Goal: Transaction & Acquisition: Purchase product/service

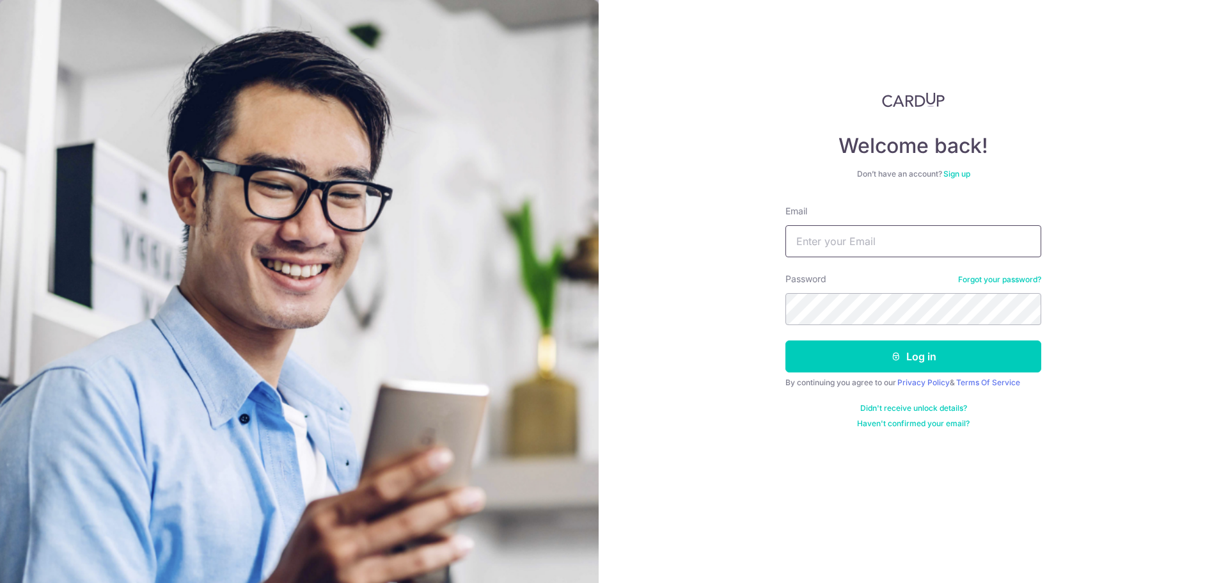
type input "[EMAIL_ADDRESS][DOMAIN_NAME]"
click at [908, 354] on button "Log in" at bounding box center [914, 356] width 256 height 32
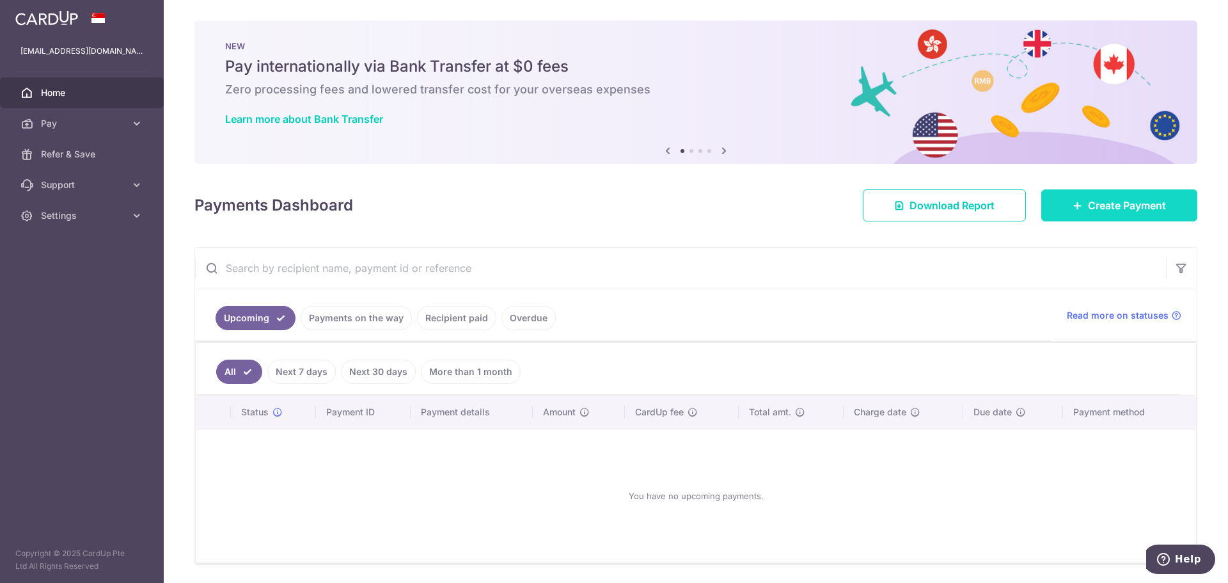
click at [1090, 210] on span "Create Payment" at bounding box center [1127, 205] width 78 height 15
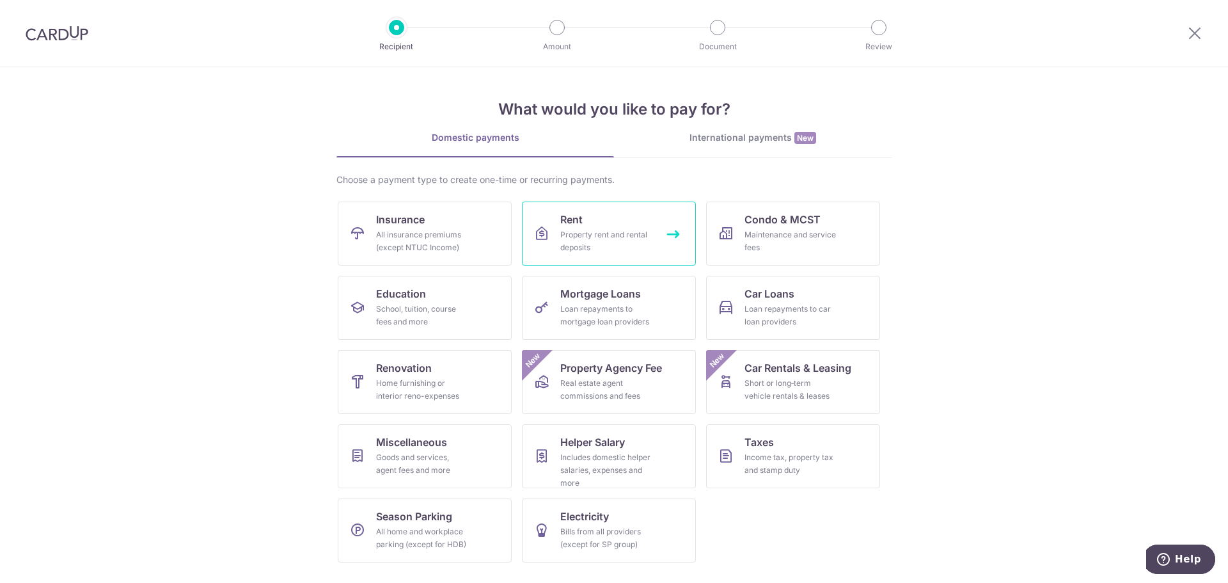
click at [565, 225] on span "Rent" at bounding box center [571, 219] width 22 height 15
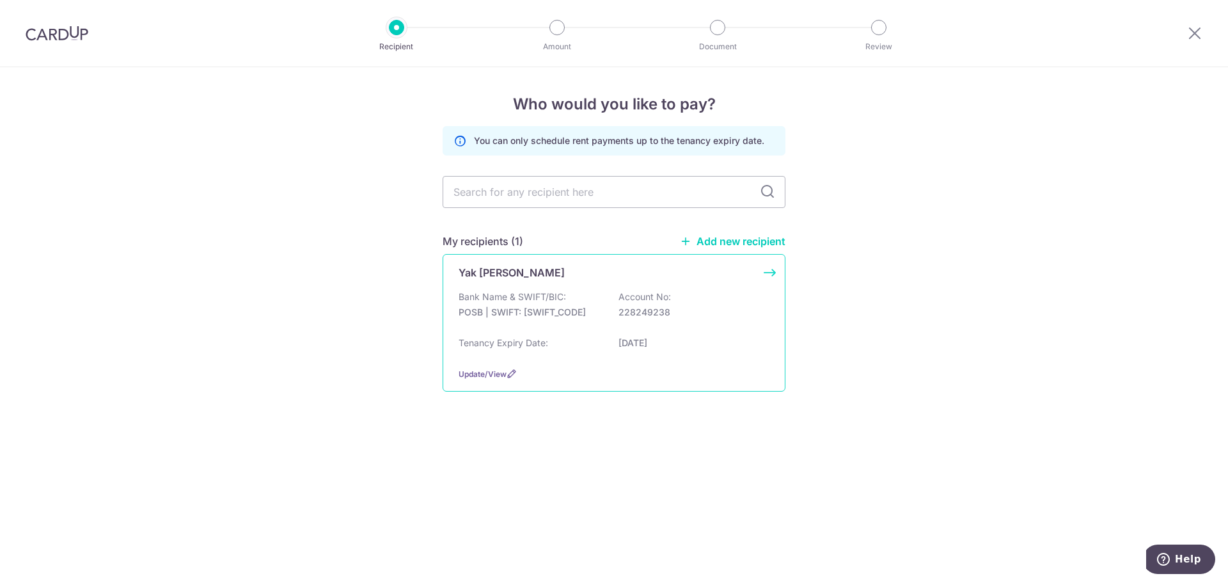
click at [610, 315] on div "Bank Name & SWIFT/BIC: POSB | SWIFT: DBSSSGSGXXX Account No: 228249238" at bounding box center [614, 310] width 311 height 41
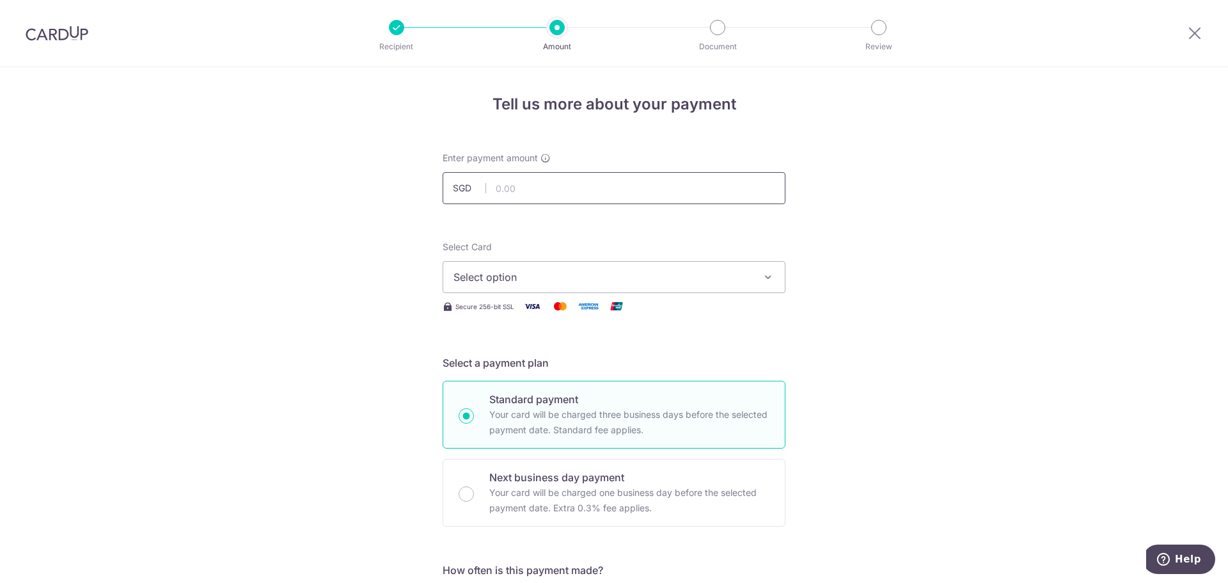
click at [536, 191] on input "text" at bounding box center [614, 188] width 343 height 32
type input "3,500.00"
click at [565, 270] on span "Select option" at bounding box center [603, 276] width 298 height 15
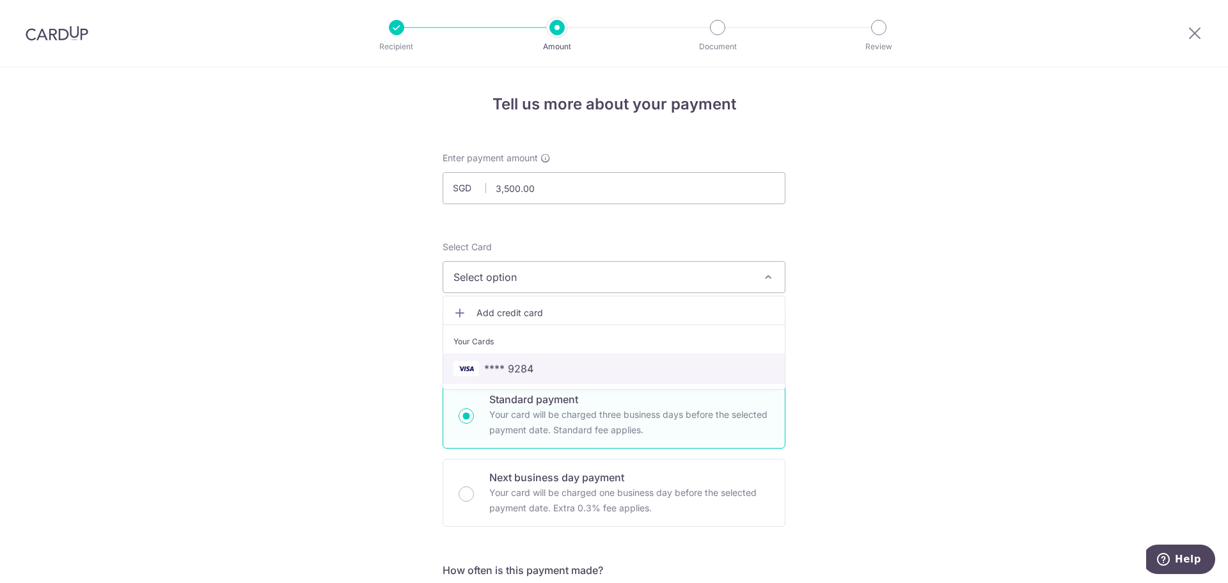
click at [548, 372] on span "**** 9284" at bounding box center [614, 368] width 321 height 15
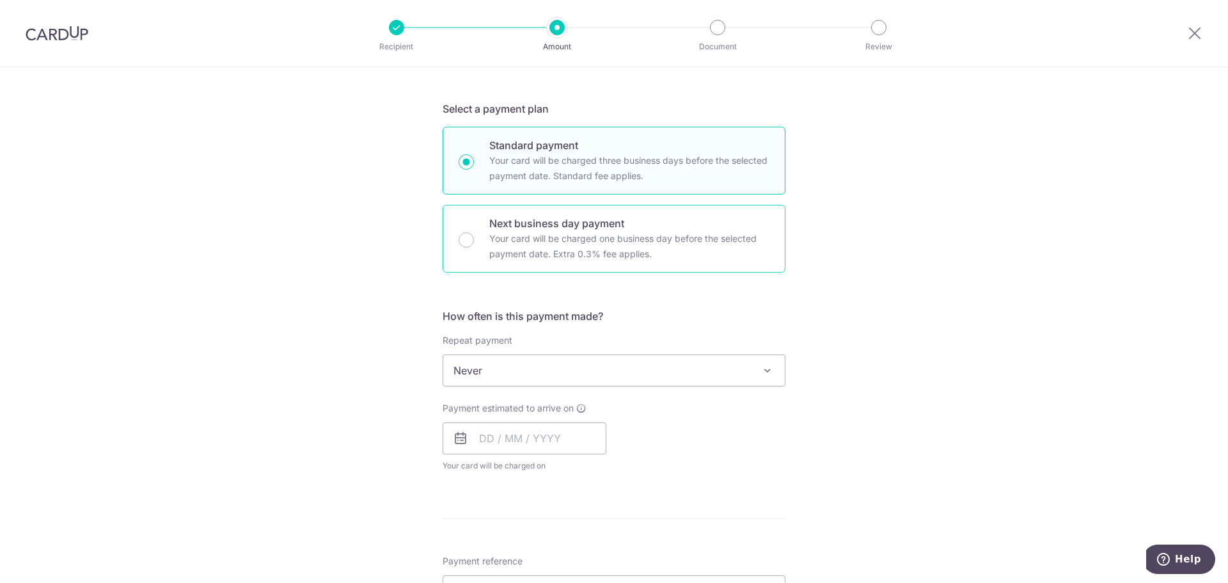
scroll to position [256, 0]
click at [530, 438] on input "text" at bounding box center [525, 436] width 164 height 32
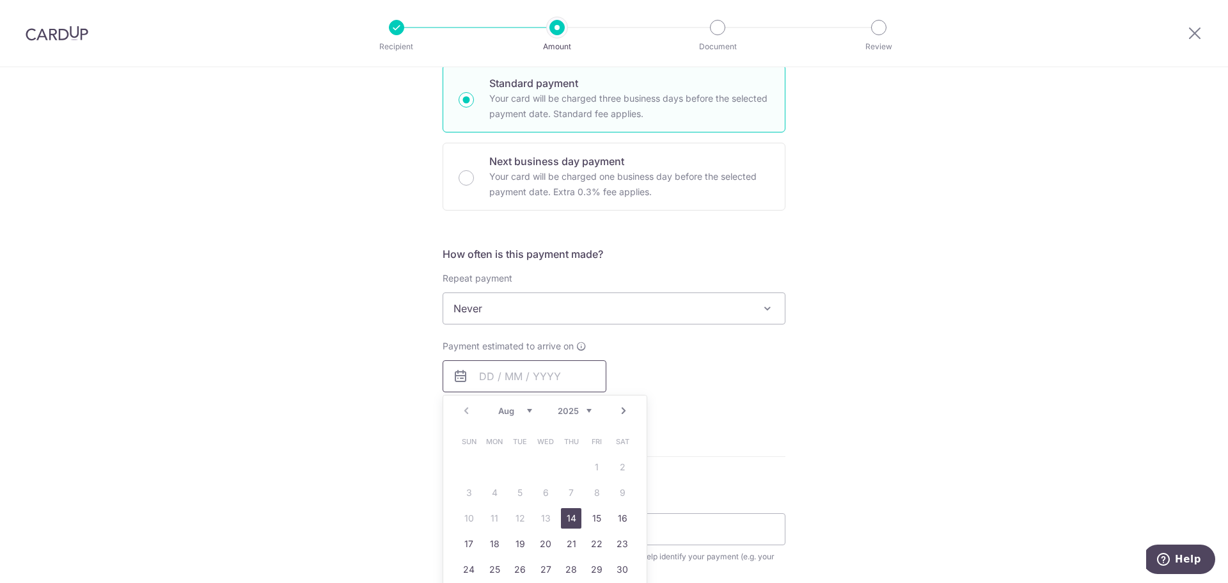
scroll to position [320, 0]
click at [569, 514] on link "14" at bounding box center [571, 514] width 20 height 20
type input "14/08/2025"
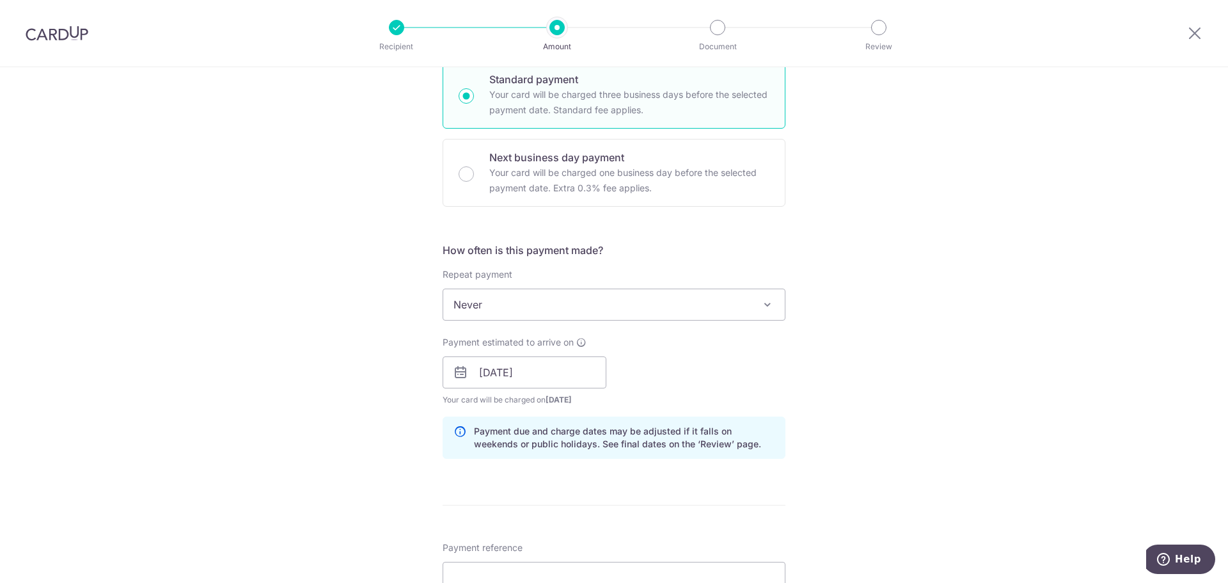
click at [875, 387] on div "Tell us more about your payment Enter payment amount SGD 3,500.00 3500.00 Selec…" at bounding box center [614, 352] width 1228 height 1210
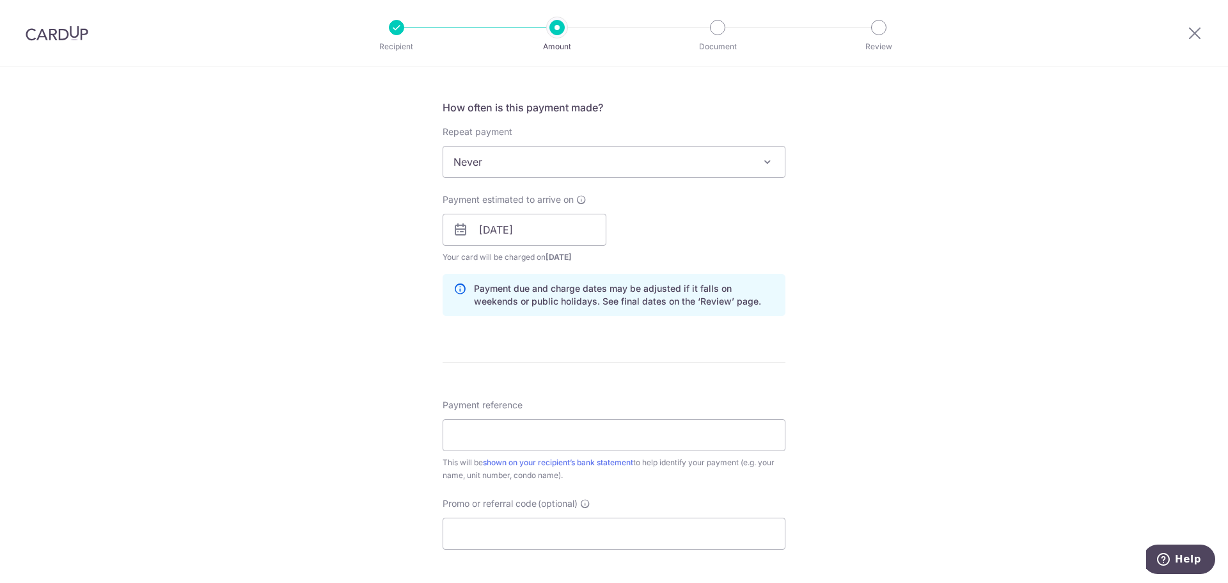
scroll to position [640, 0]
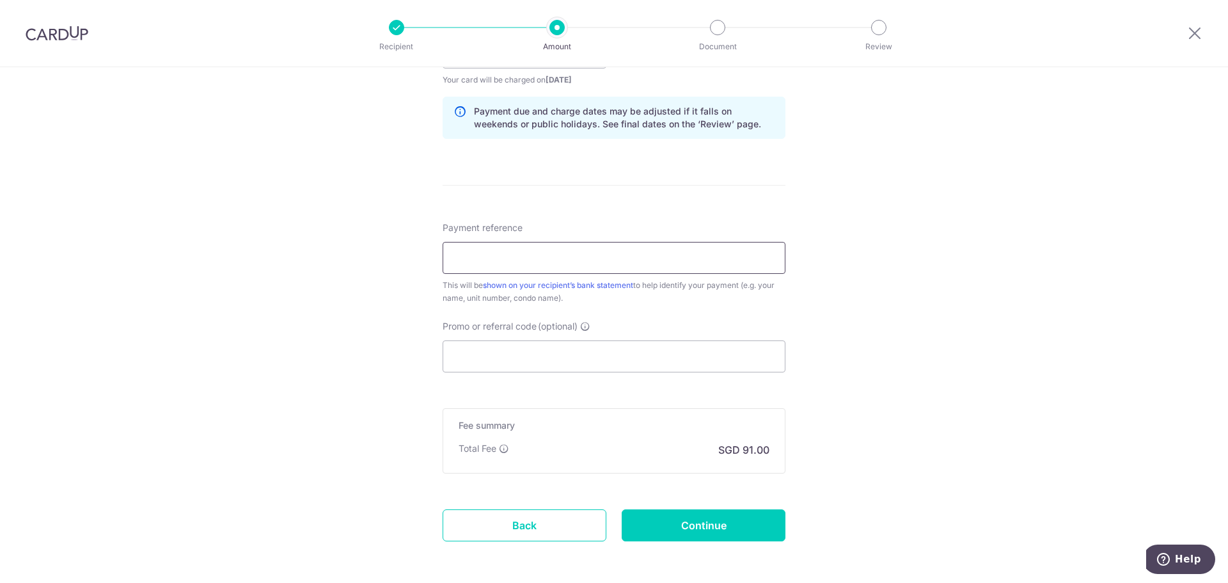
click at [592, 253] on input "Payment reference" at bounding box center [614, 258] width 343 height 32
type input "SUMANG RENT"
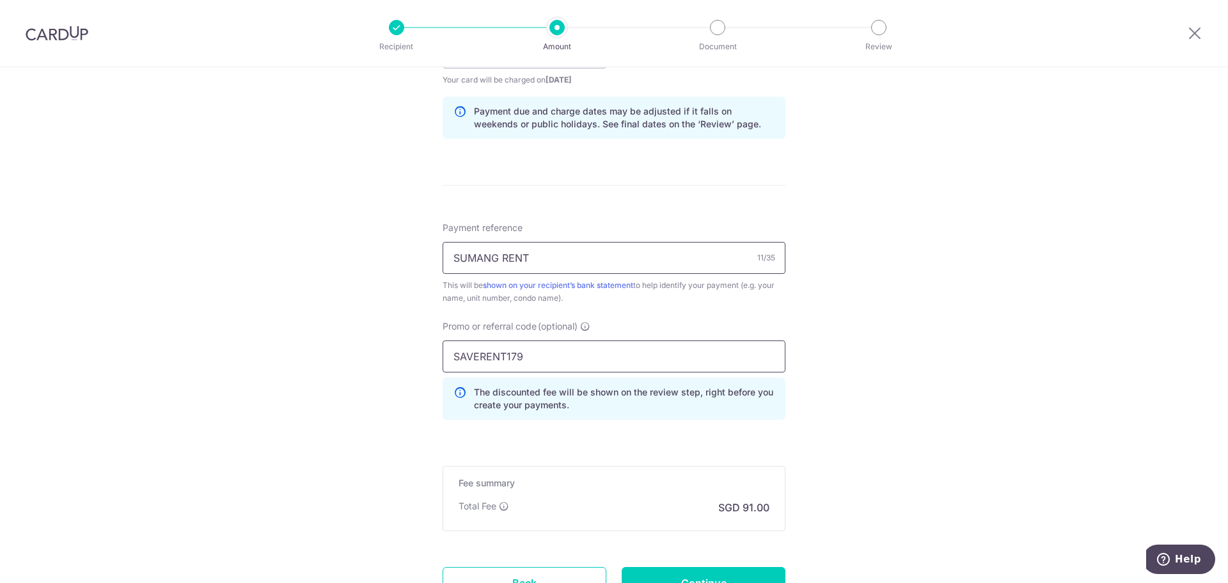
type input "SAVERENT179"
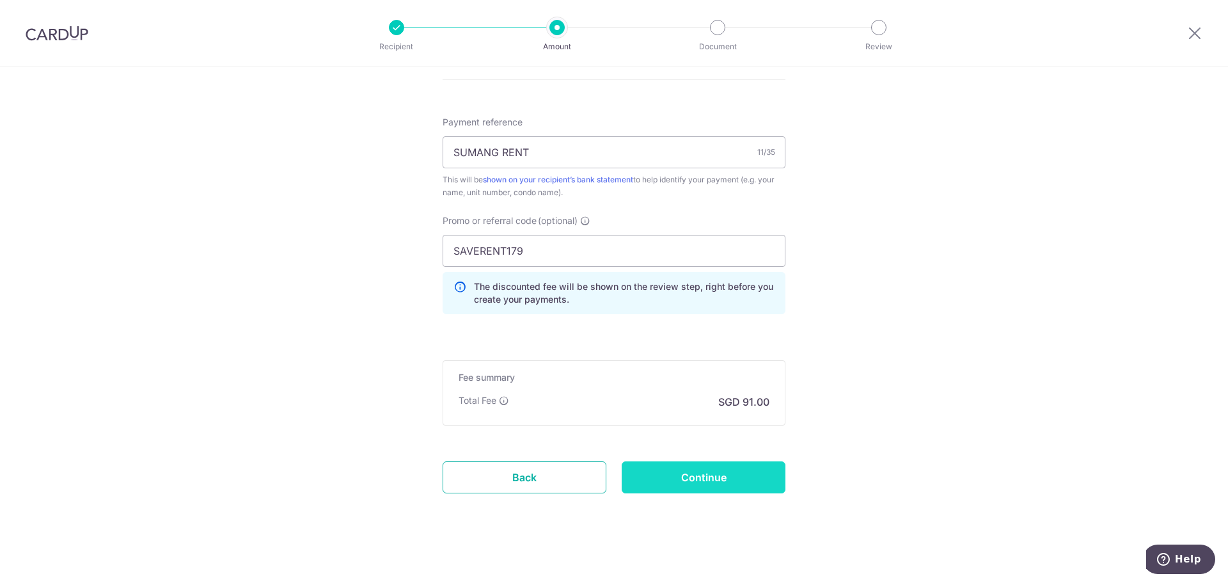
scroll to position [752, 0]
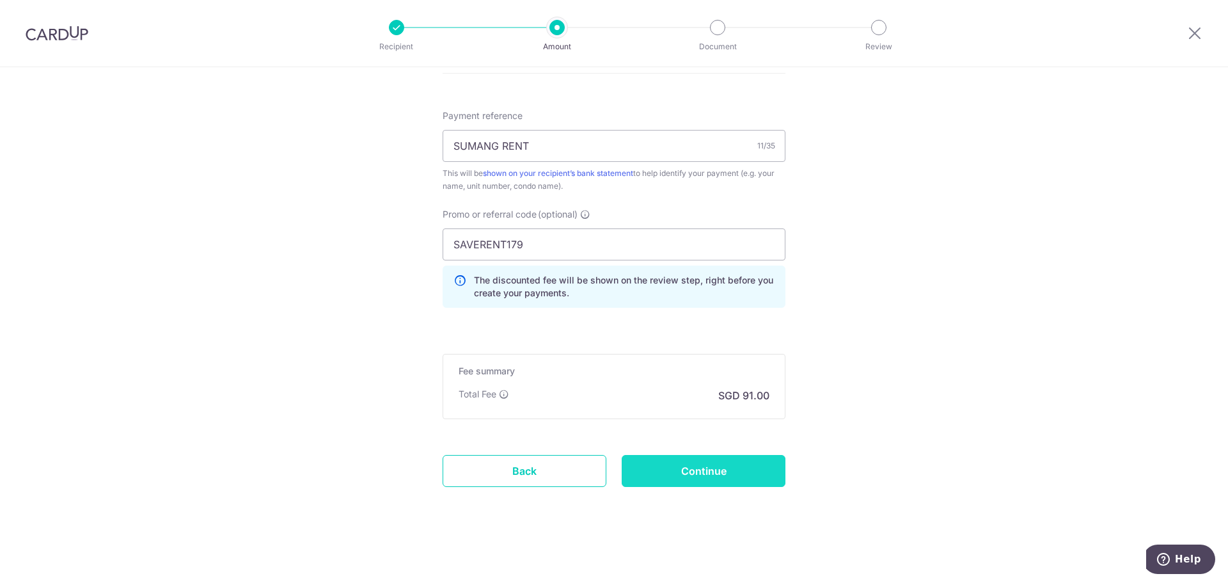
click at [715, 466] on input "Continue" at bounding box center [704, 471] width 164 height 32
type input "Create Schedule"
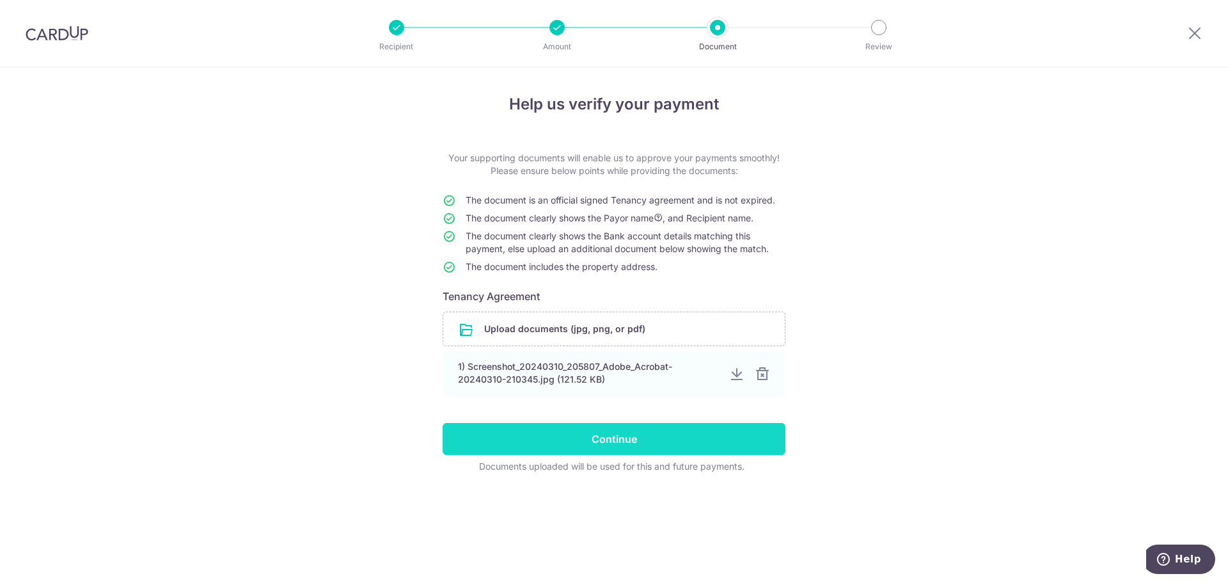
click at [671, 440] on input "Continue" at bounding box center [614, 439] width 343 height 32
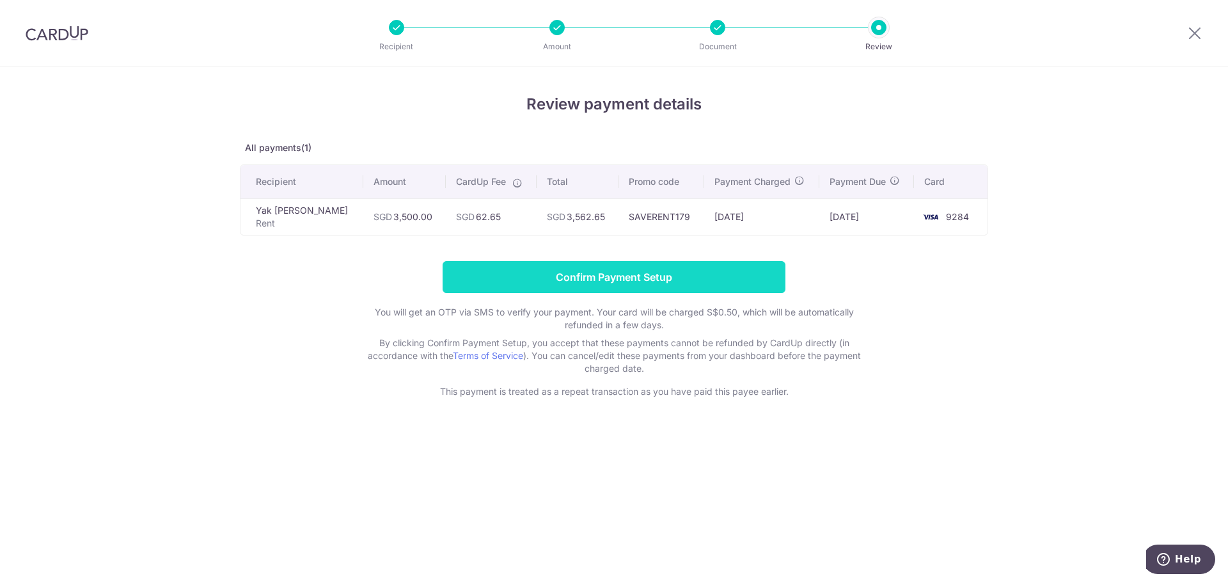
click at [694, 271] on input "Confirm Payment Setup" at bounding box center [614, 277] width 343 height 32
